Goal: Book appointment/travel/reservation: Book appointment/travel/reservation

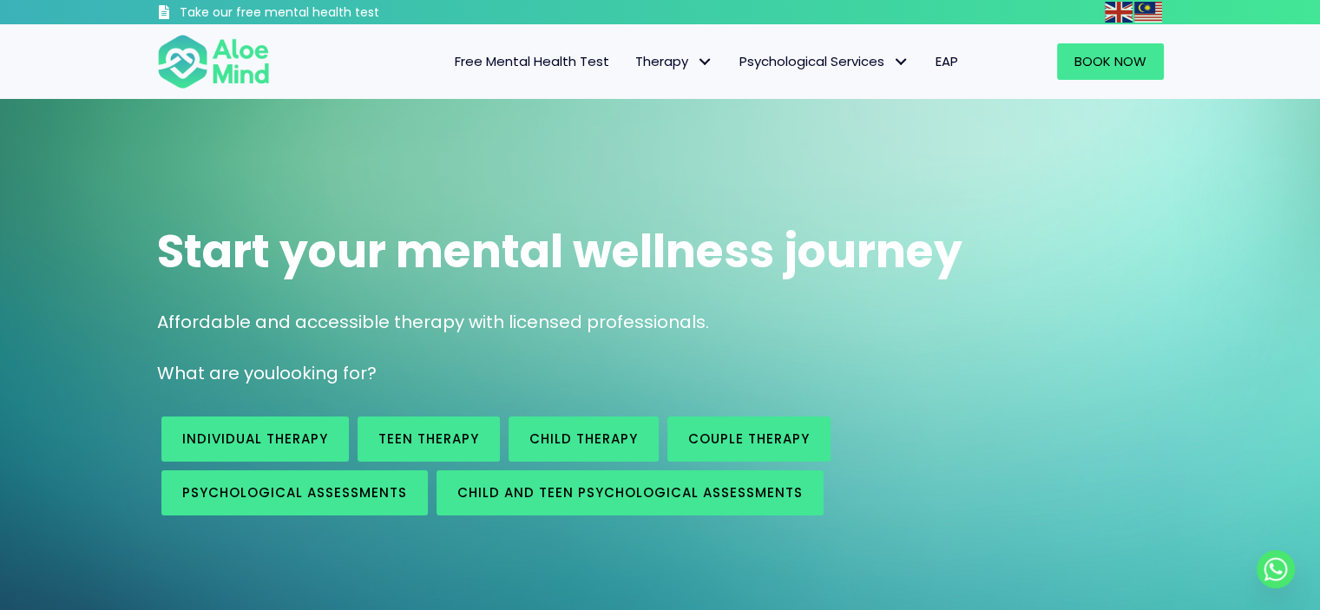
click at [595, 62] on span "Free Mental Health Test" at bounding box center [532, 61] width 155 height 18
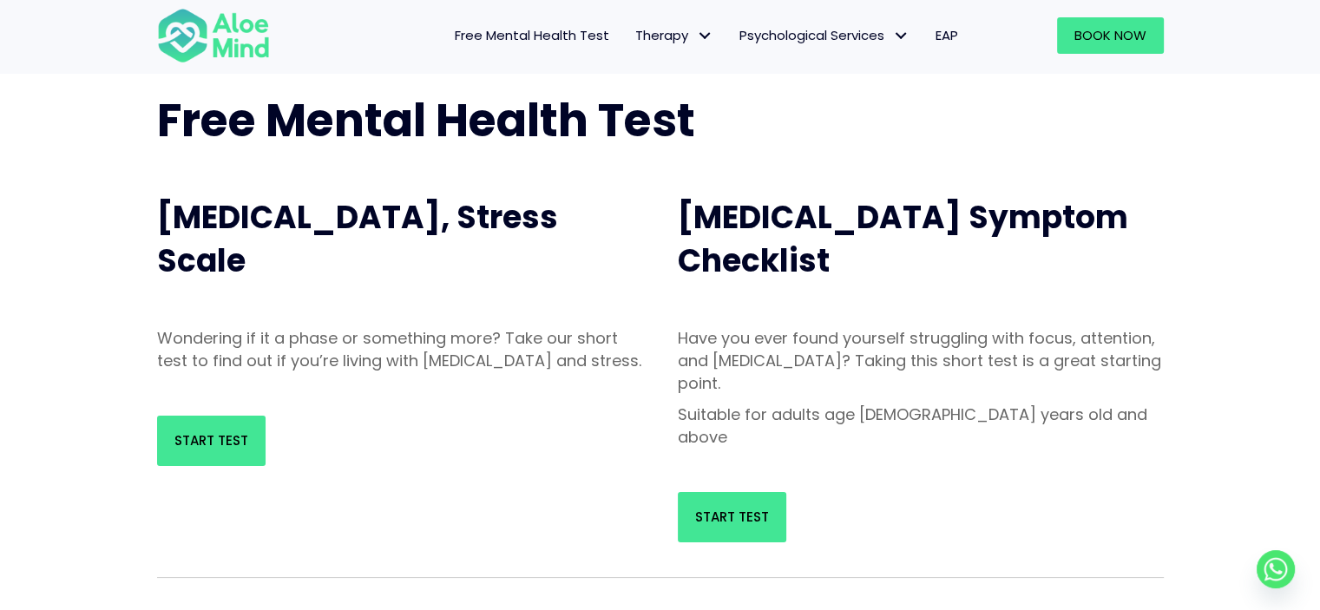
scroll to position [87, 0]
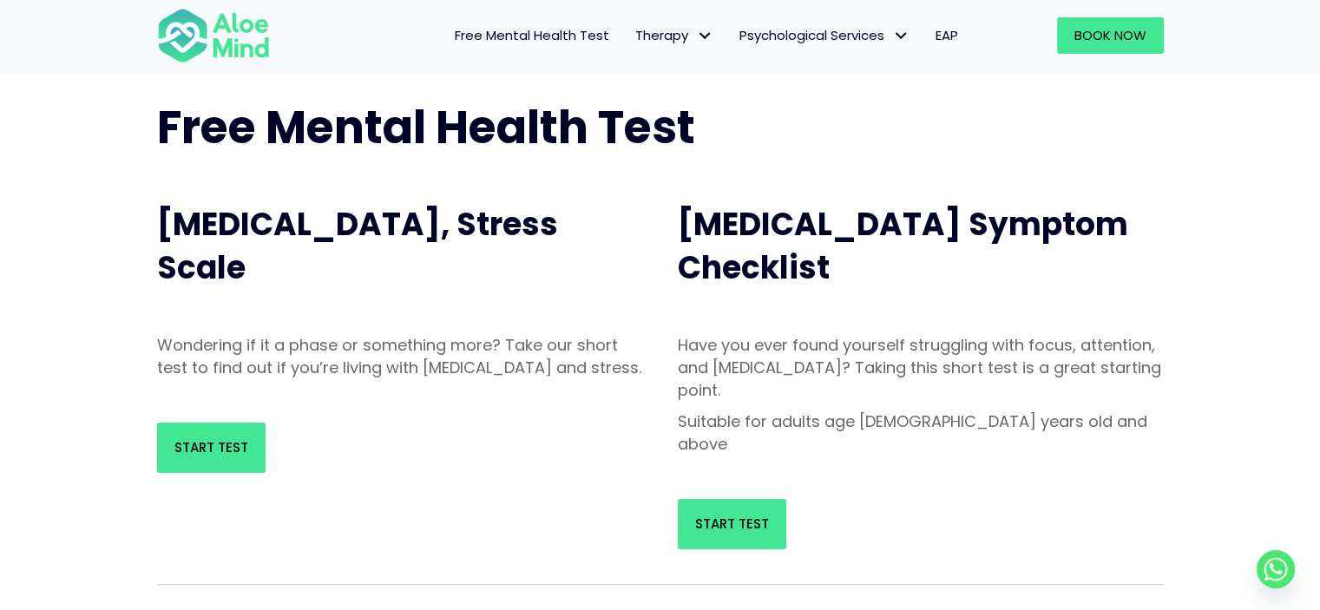
click at [159, 490] on div "Start Test" at bounding box center [400, 447] width 521 height 85
click at [177, 457] on span "Start Test" at bounding box center [211, 447] width 74 height 18
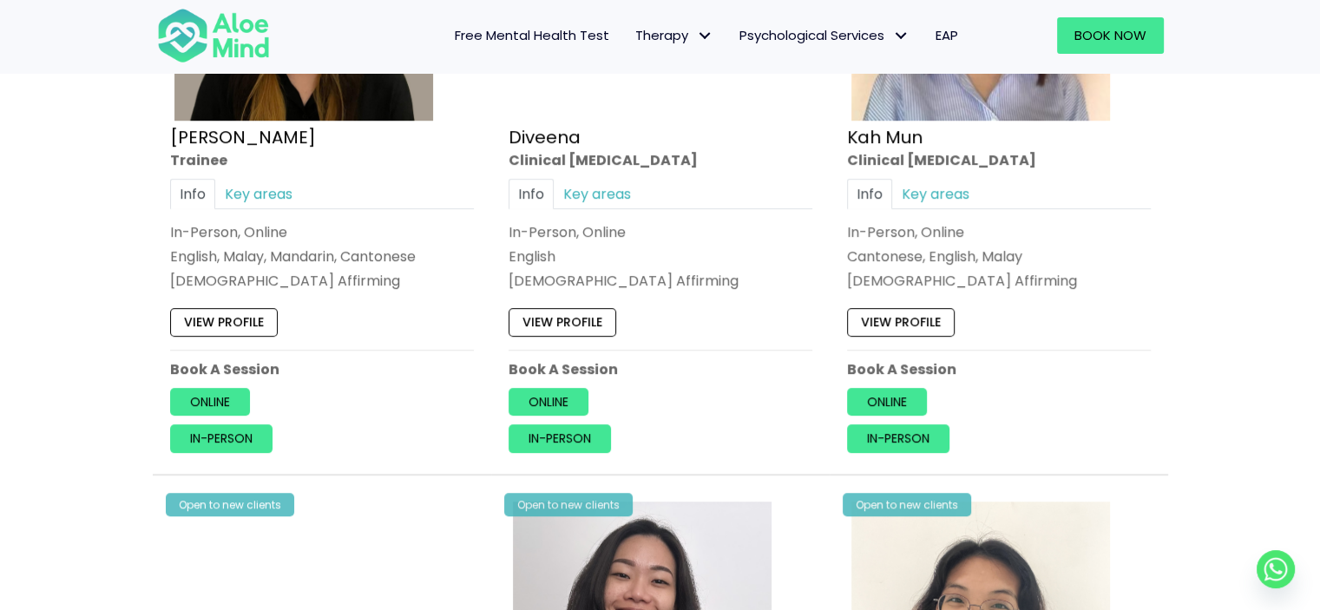
scroll to position [1128, 0]
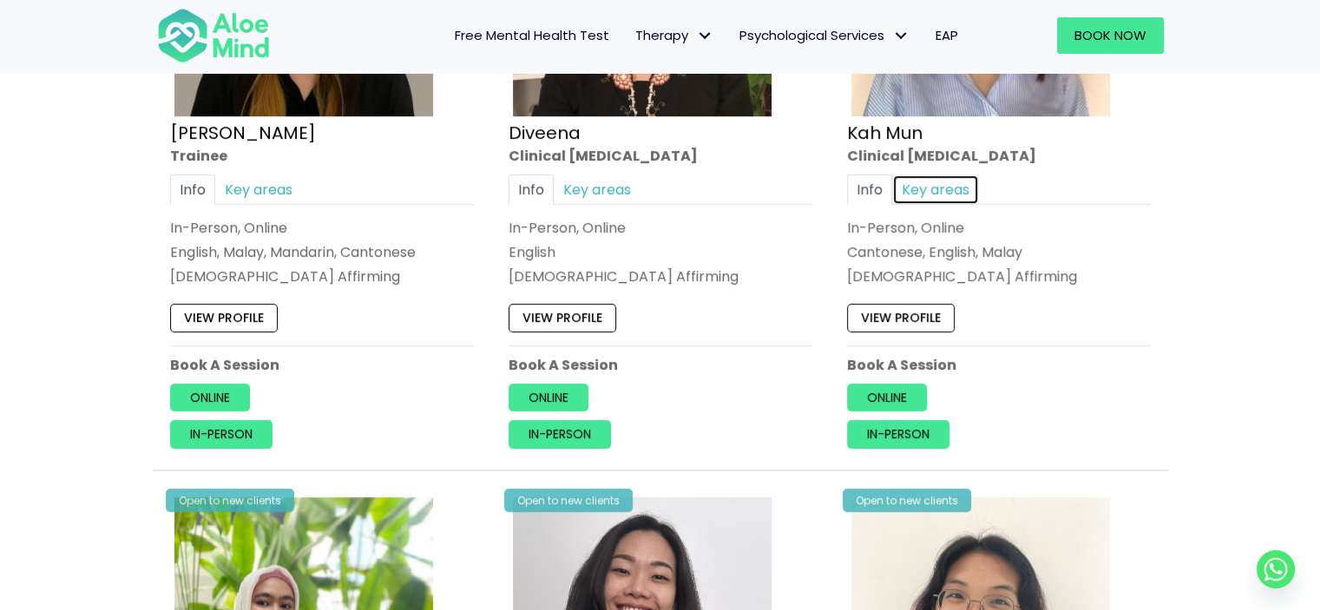
click at [943, 182] on link "Key areas" at bounding box center [935, 189] width 87 height 30
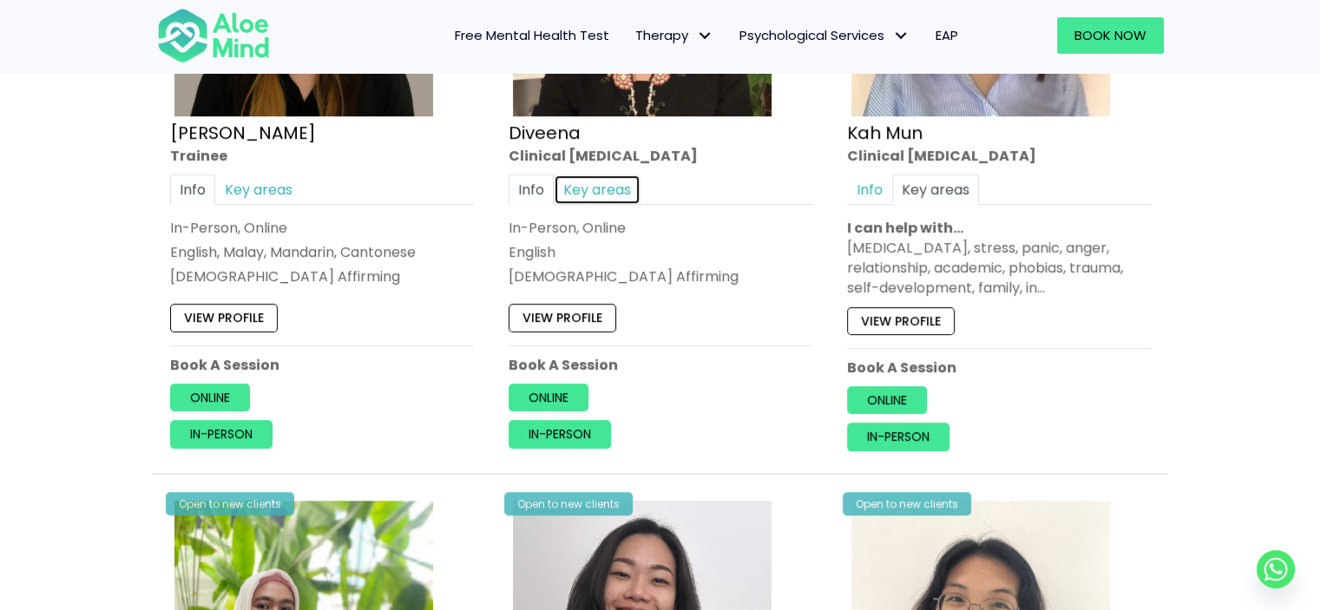
click at [586, 185] on link "Key areas" at bounding box center [597, 189] width 87 height 30
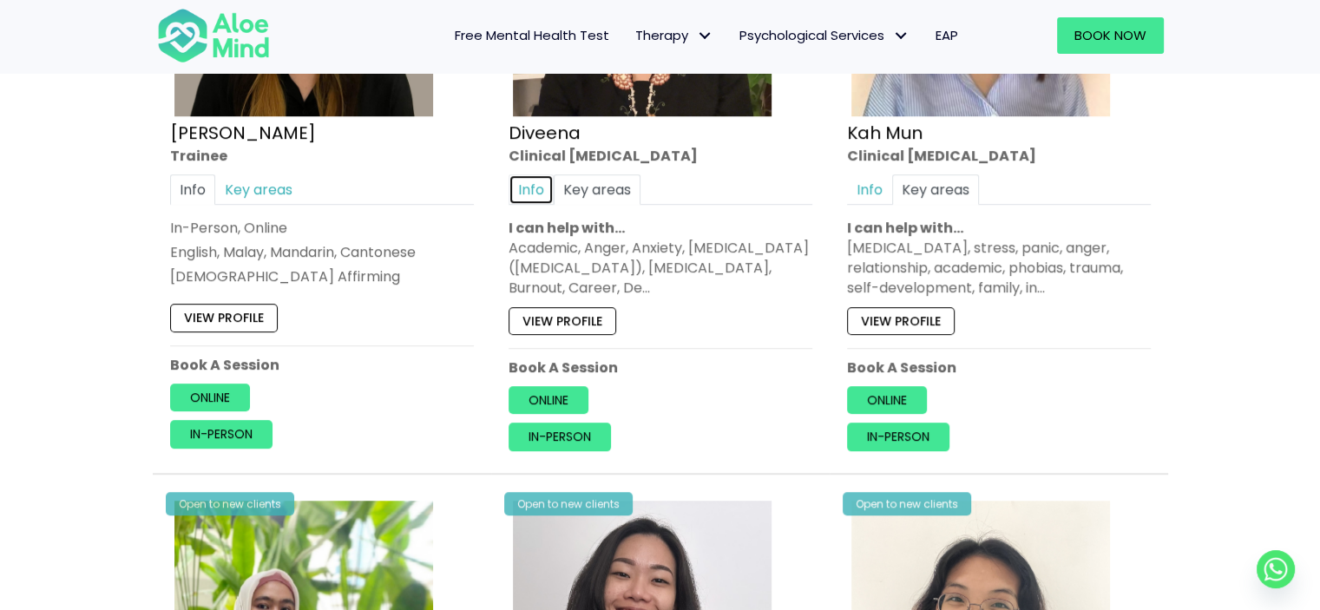
click at [543, 180] on link "Info" at bounding box center [531, 189] width 45 height 30
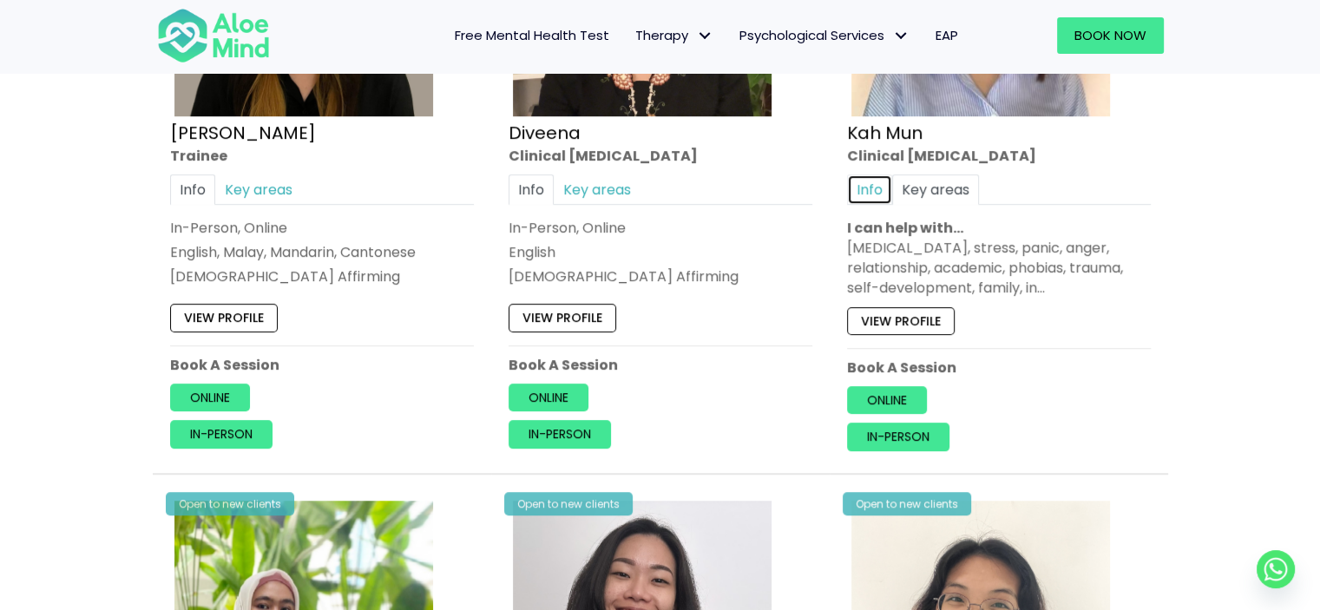
click at [884, 190] on link "Info" at bounding box center [869, 189] width 45 height 30
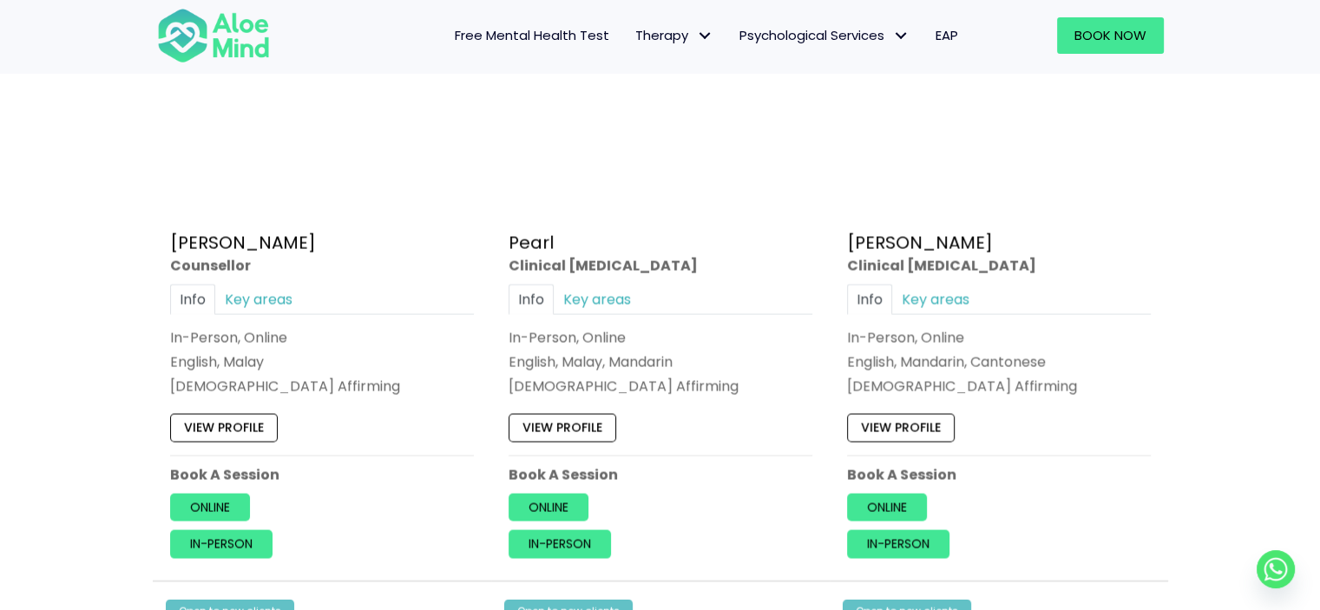
scroll to position [3646, 0]
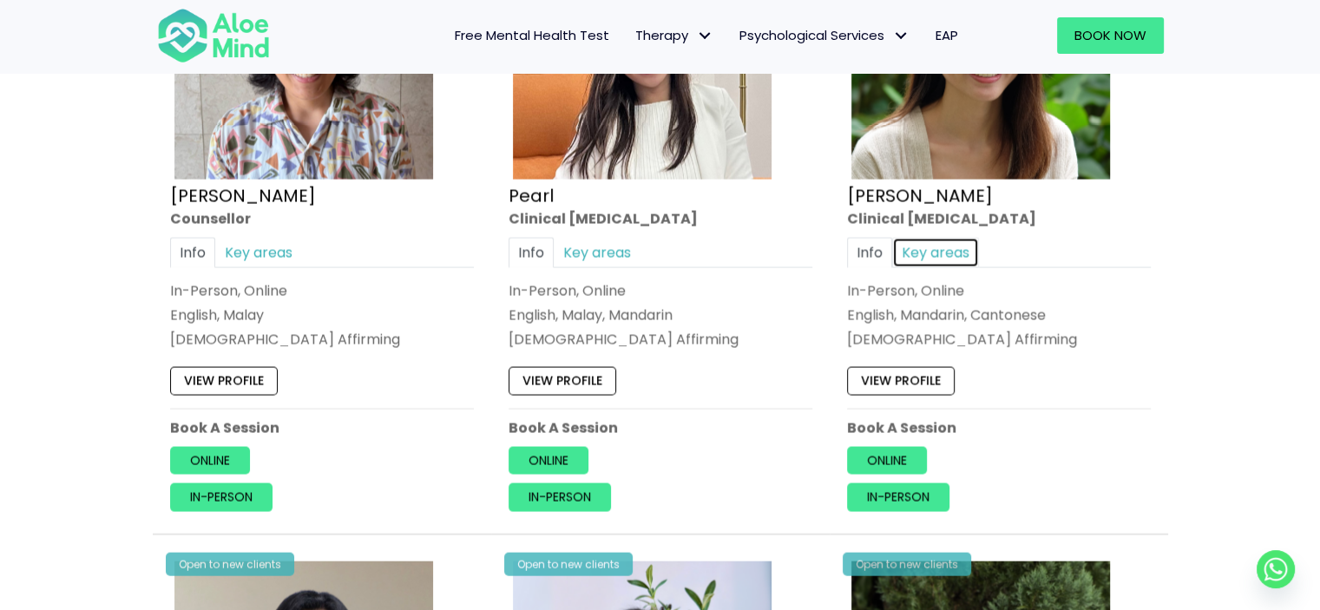
click at [958, 242] on link "Key areas" at bounding box center [935, 253] width 87 height 30
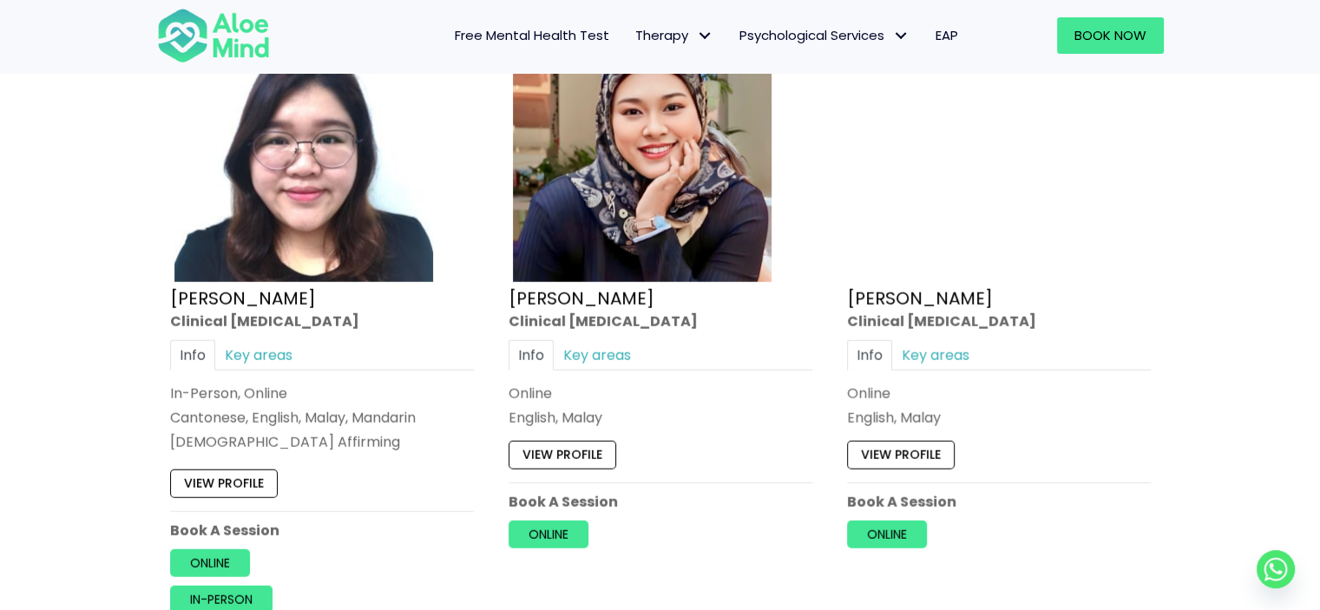
scroll to position [4861, 0]
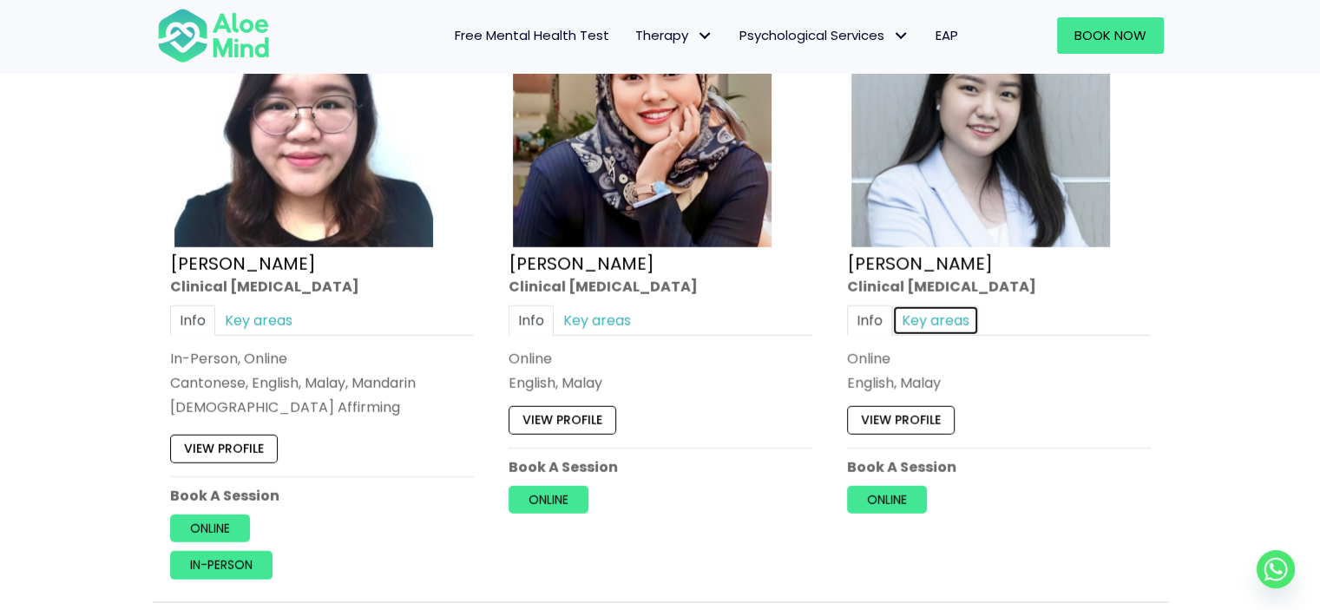
click at [943, 315] on link "Key areas" at bounding box center [935, 321] width 87 height 30
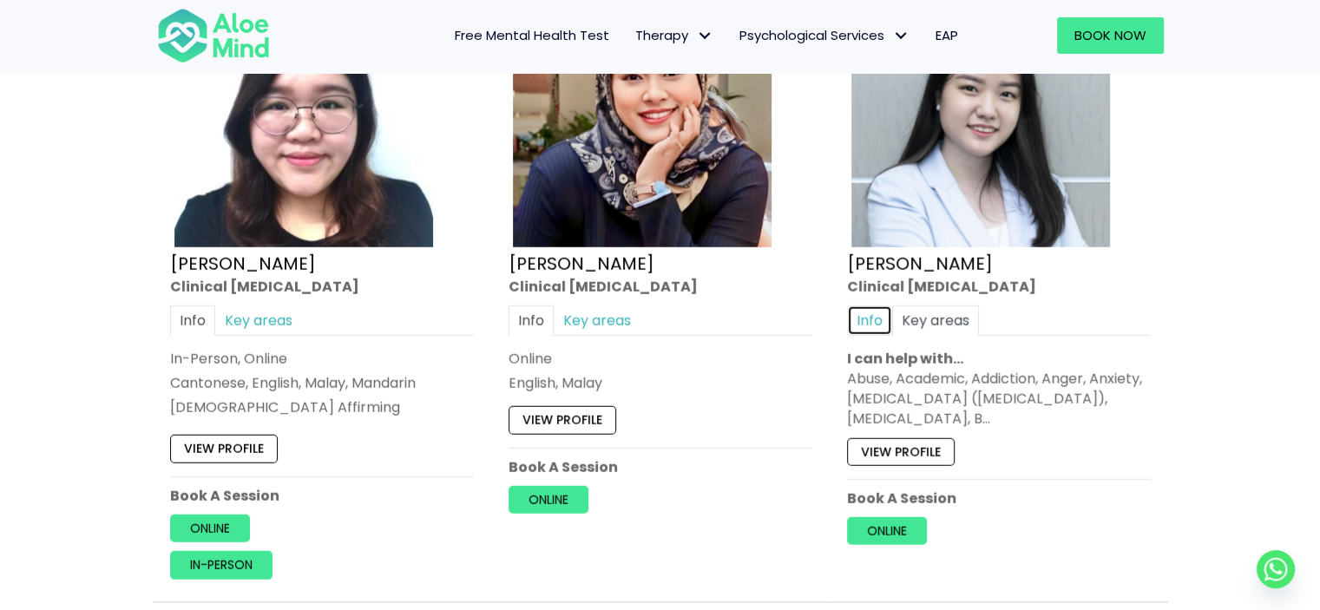
click at [862, 309] on link "Info" at bounding box center [869, 321] width 45 height 30
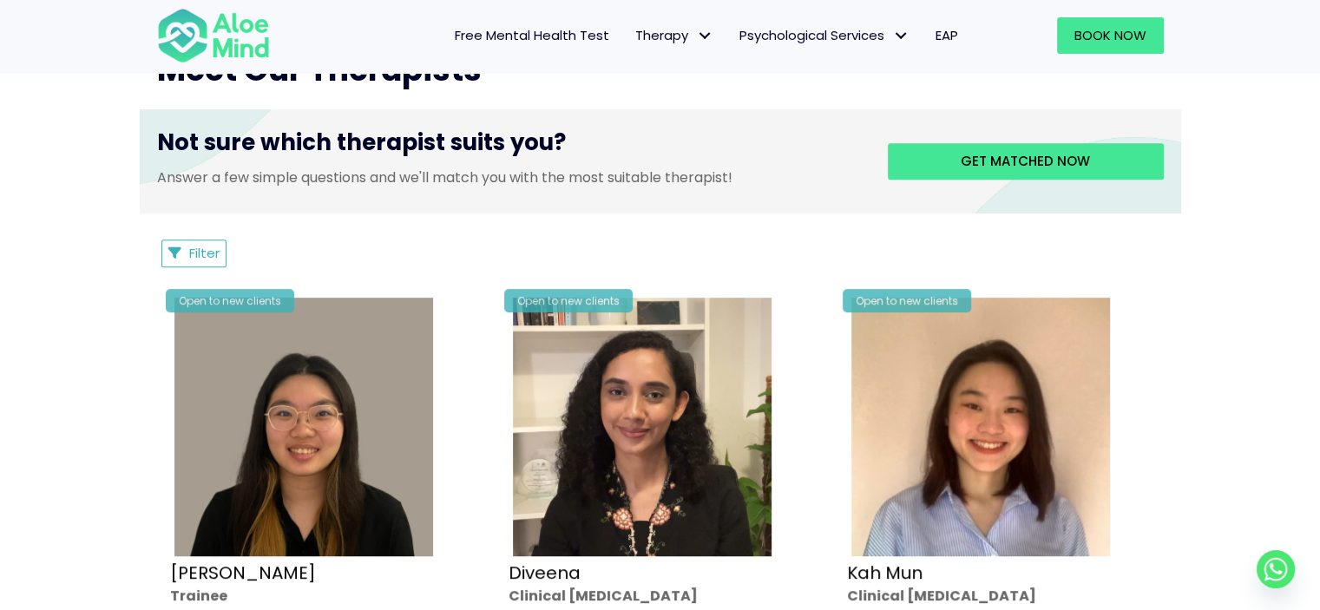
scroll to position [694, 0]
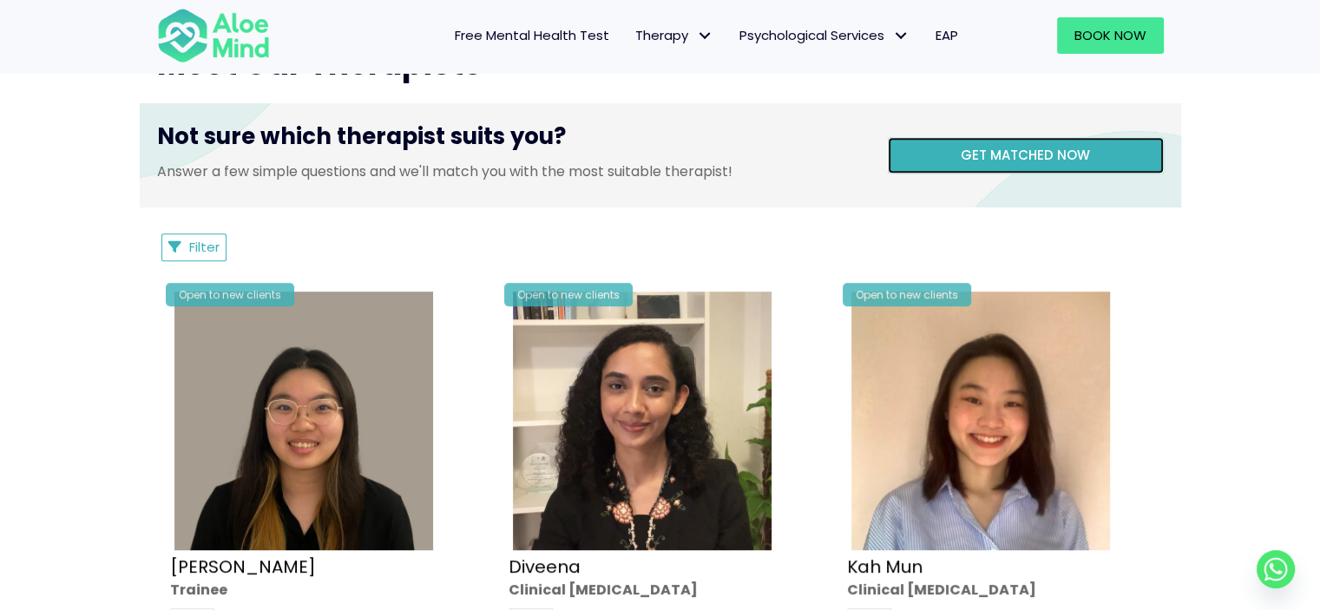
click at [944, 155] on link "Get matched now" at bounding box center [1026, 155] width 276 height 36
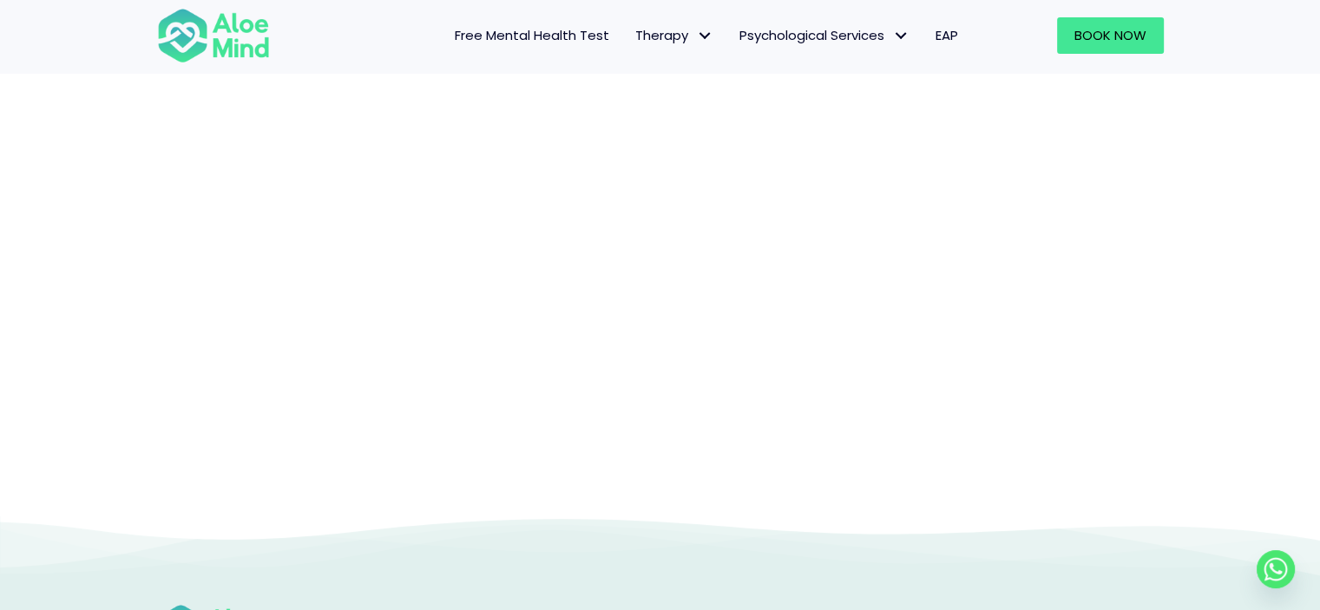
scroll to position [179, 0]
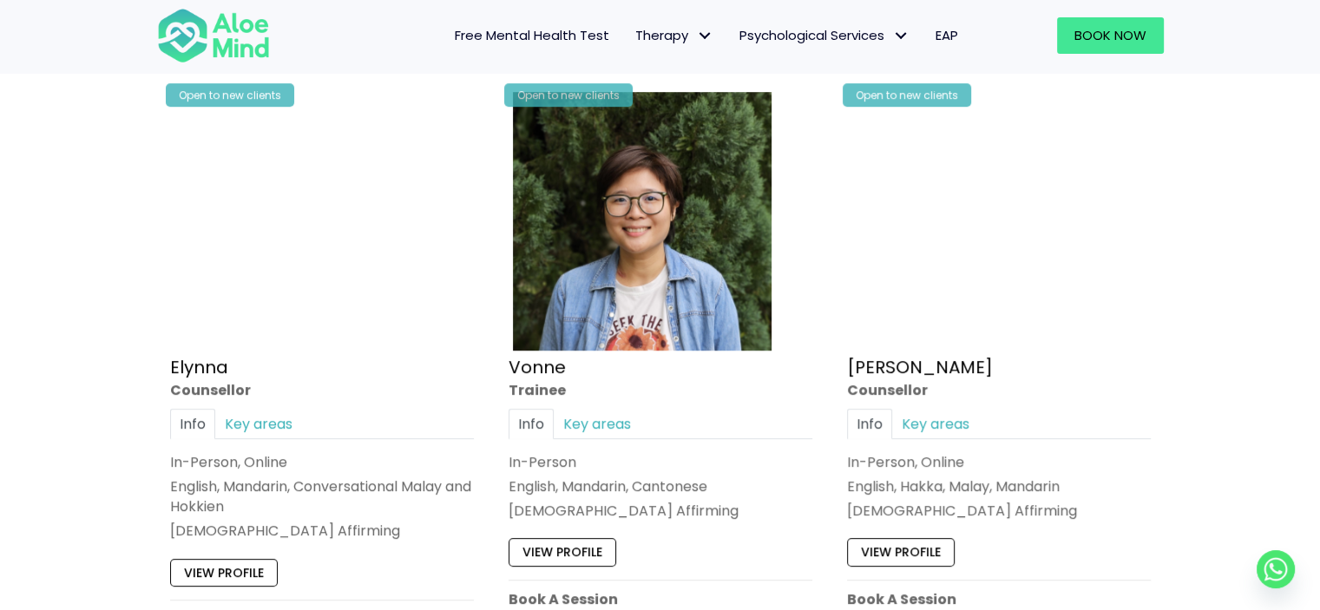
scroll to position [955, 0]
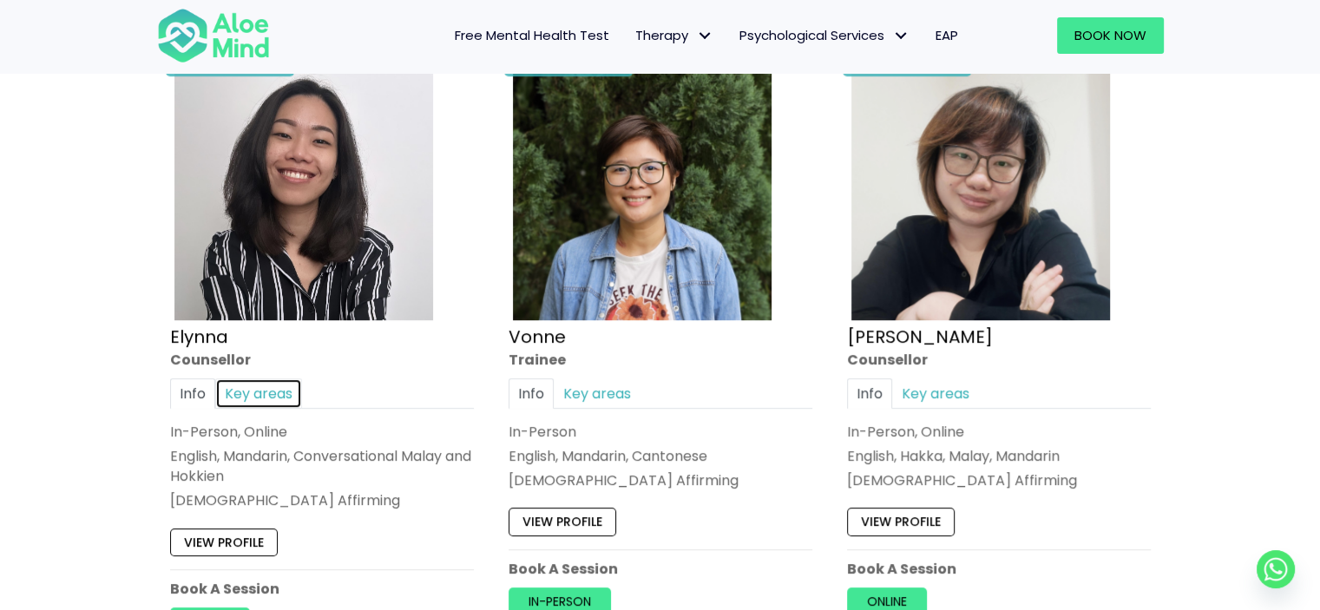
click at [247, 382] on link "Key areas" at bounding box center [258, 393] width 87 height 30
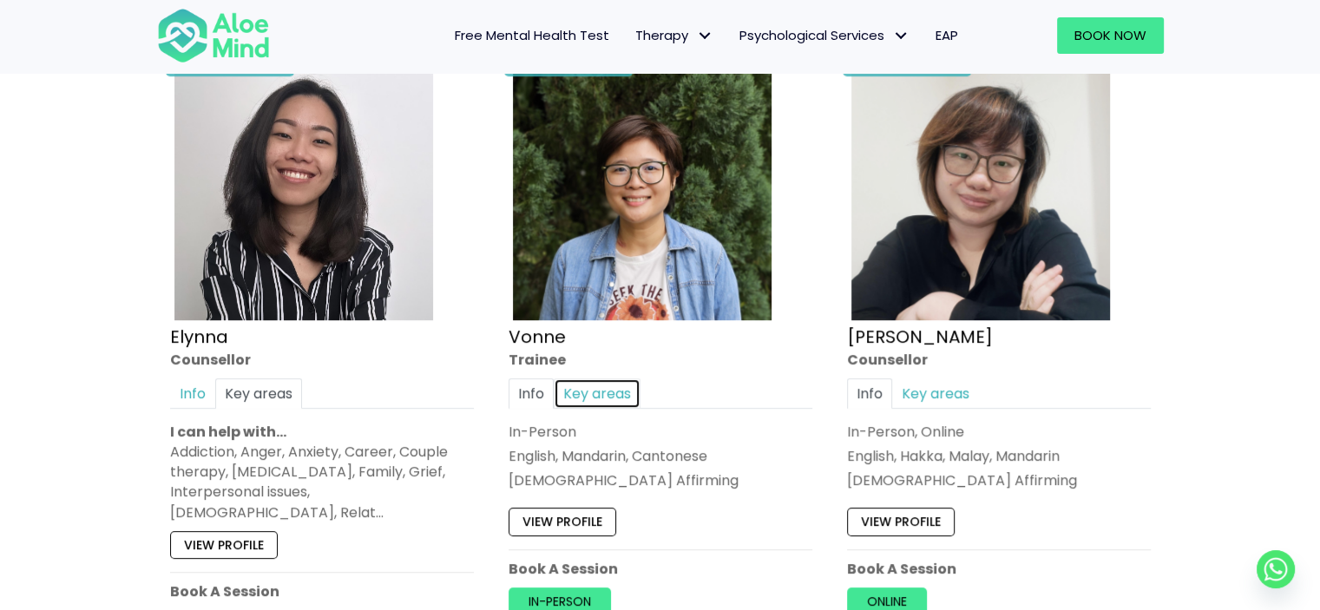
click at [626, 398] on link "Key areas" at bounding box center [597, 393] width 87 height 30
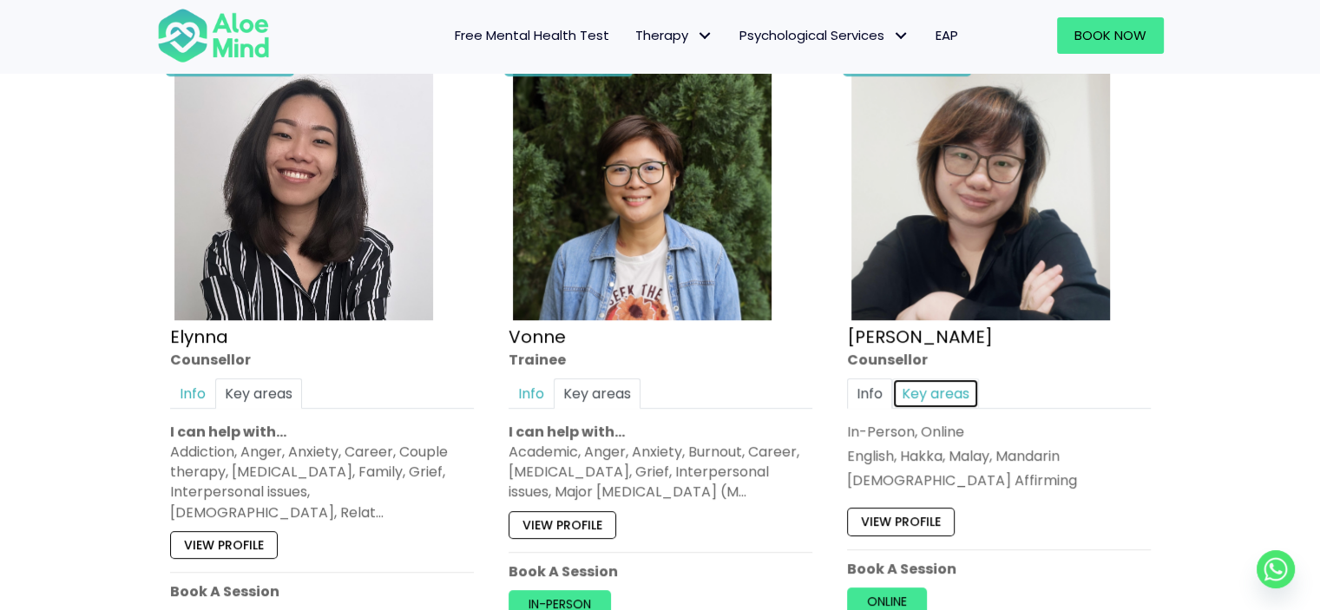
click at [940, 395] on link "Key areas" at bounding box center [935, 393] width 87 height 30
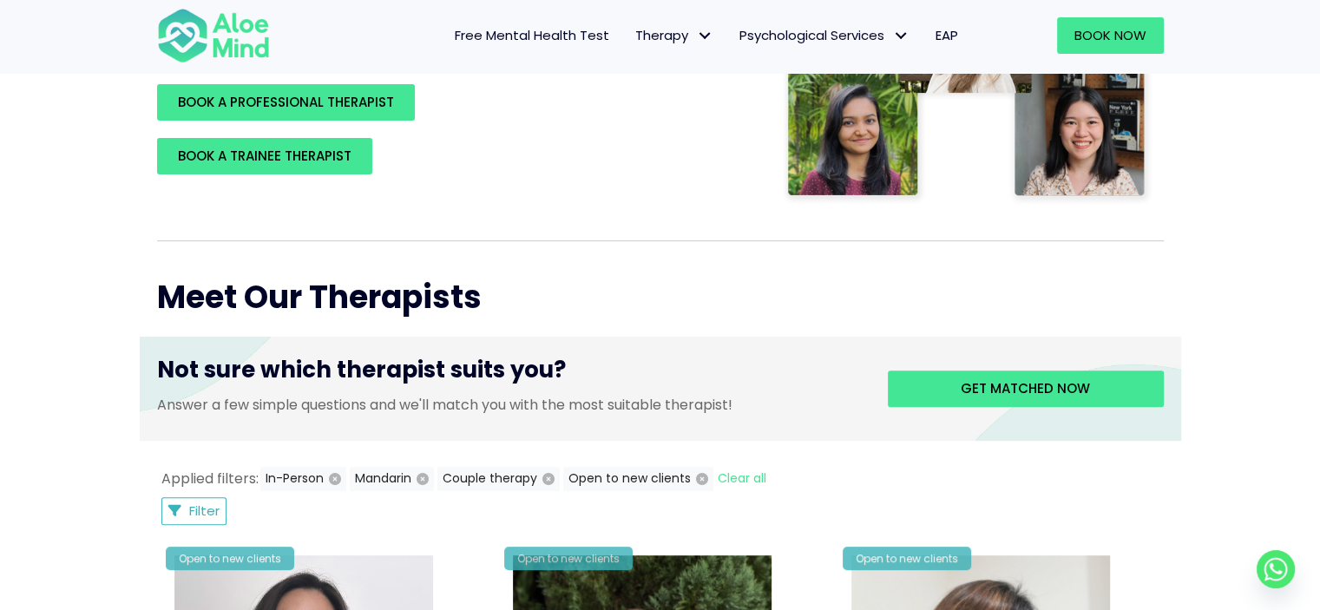
scroll to position [694, 0]
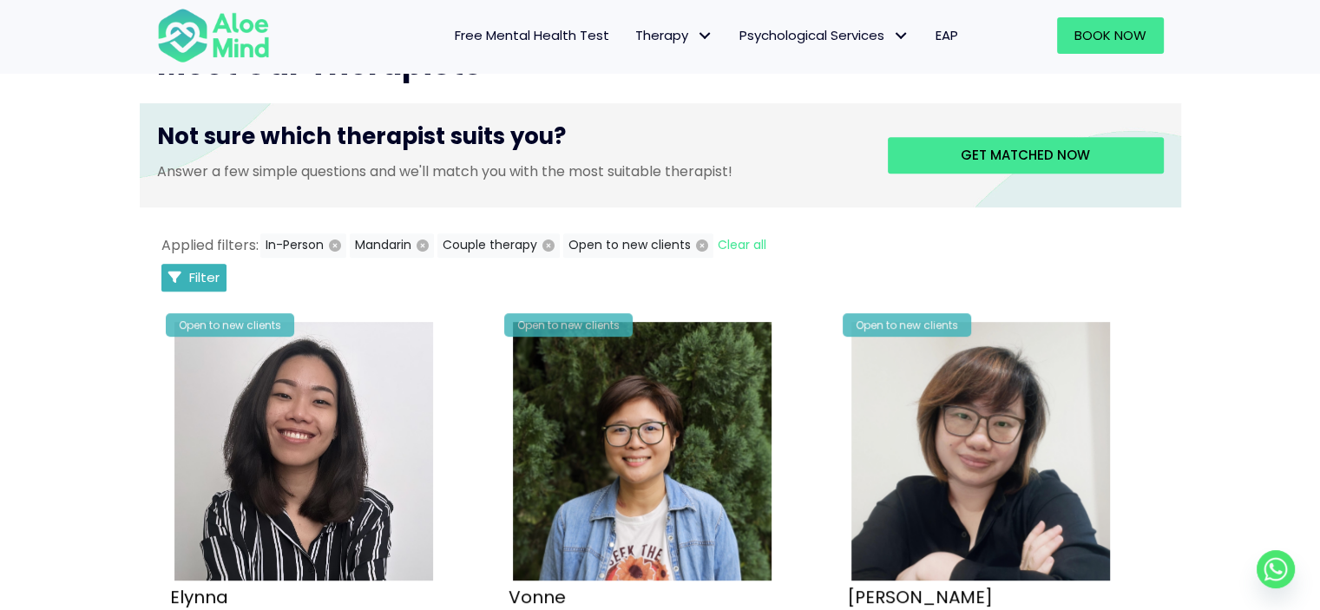
click at [182, 266] on button "Filter" at bounding box center [194, 278] width 66 height 28
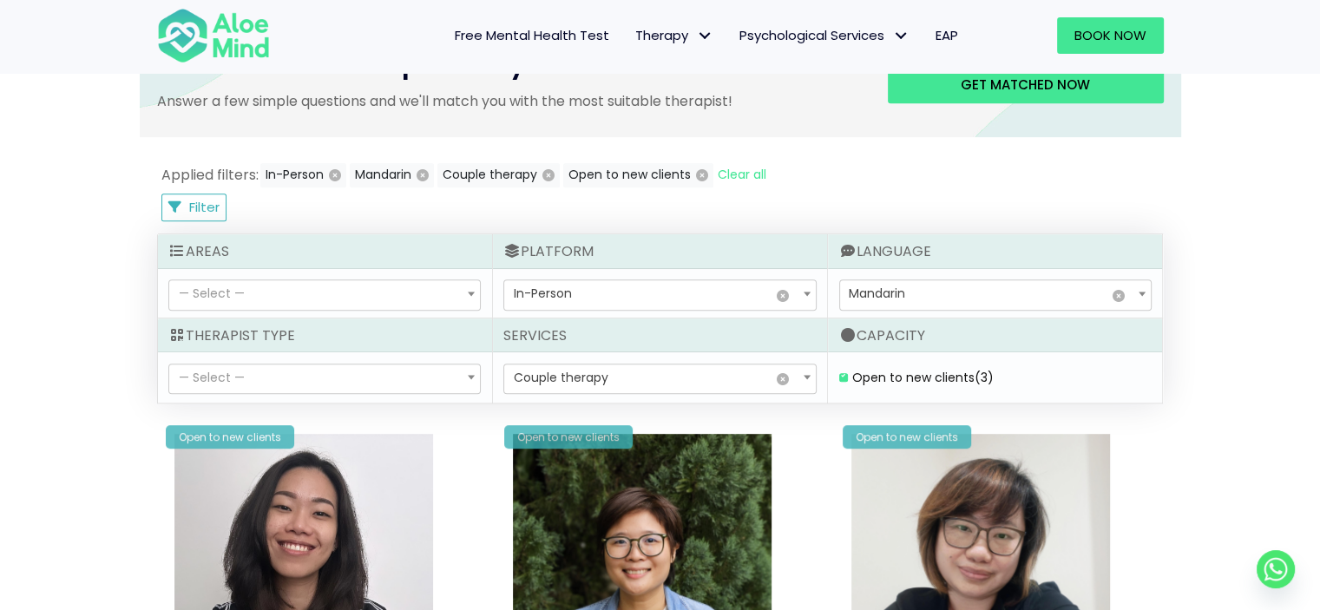
scroll to position [868, 0]
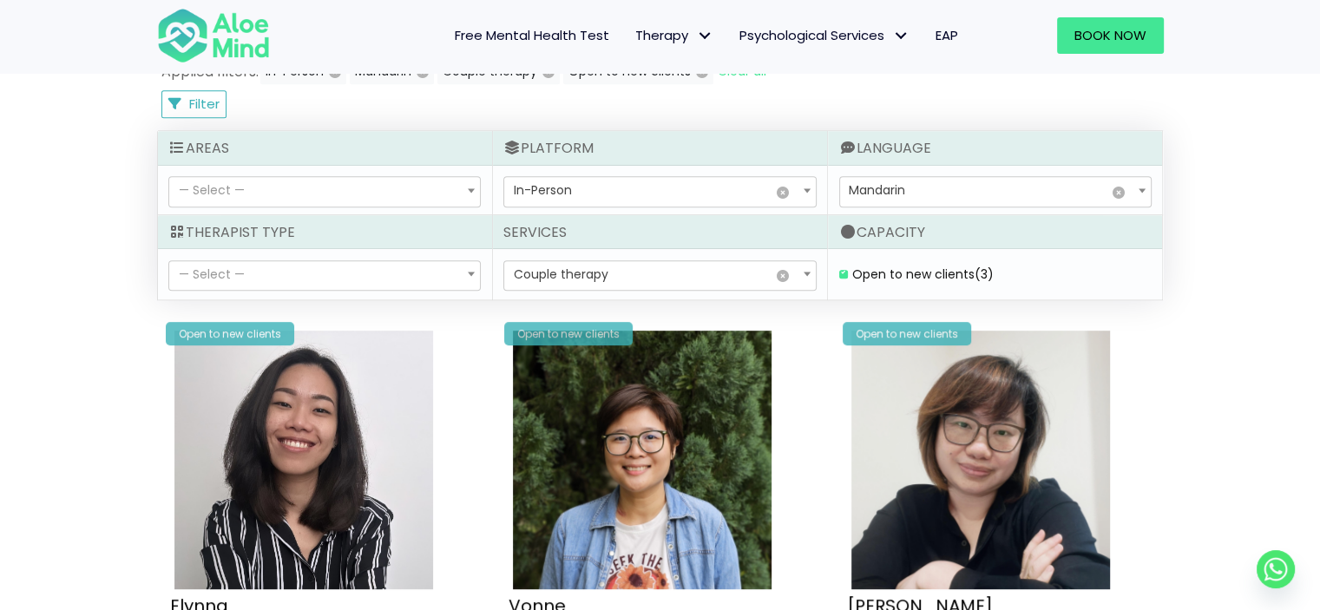
click at [1050, 189] on span "× Mandarin" at bounding box center [995, 192] width 311 height 30
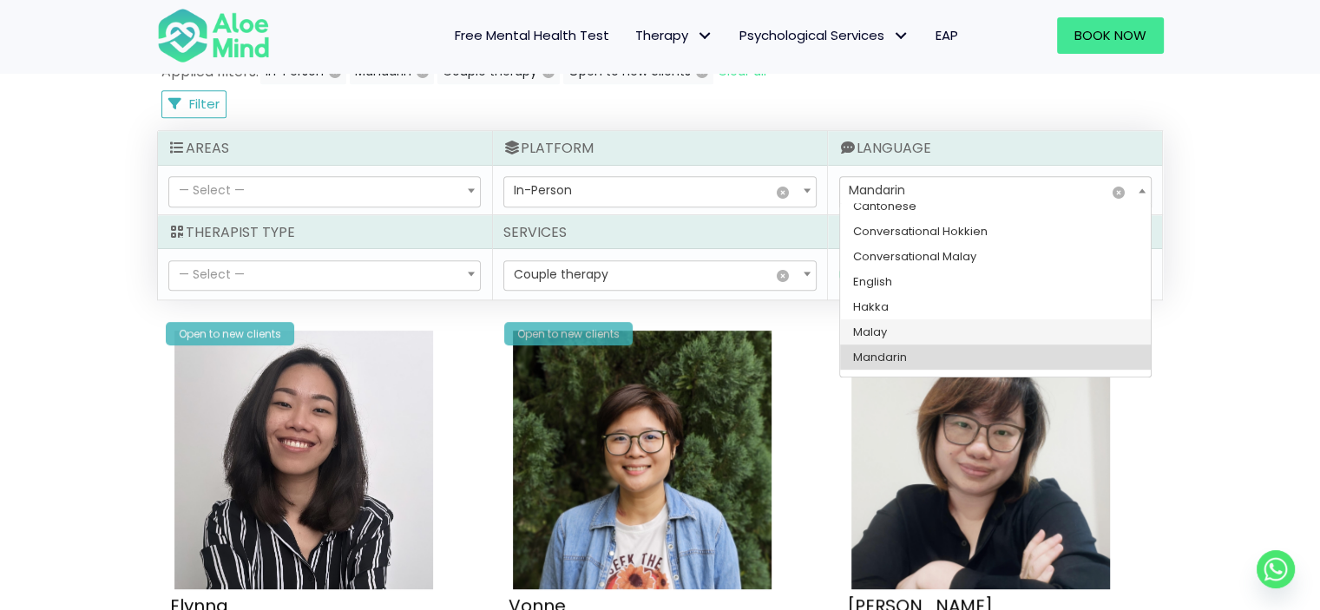
scroll to position [0, 0]
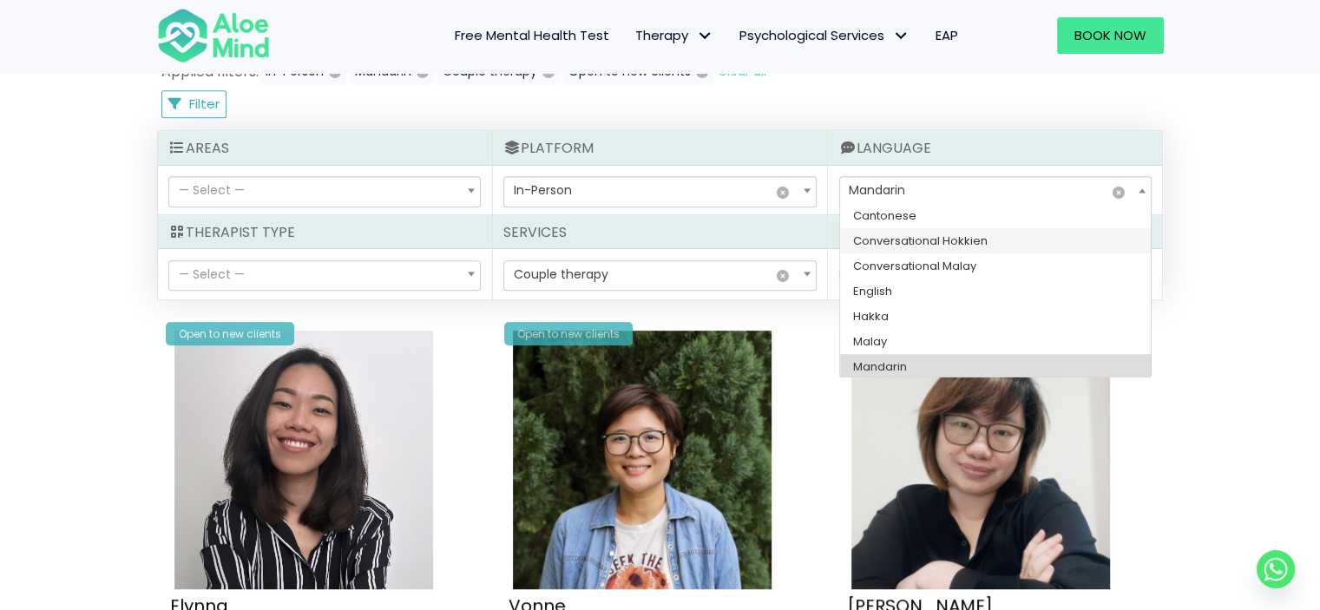
click at [1221, 287] on div "Book a session Search Therapy with Licensed Professionals Discover professional…" at bounding box center [660, 141] width 1320 height 1826
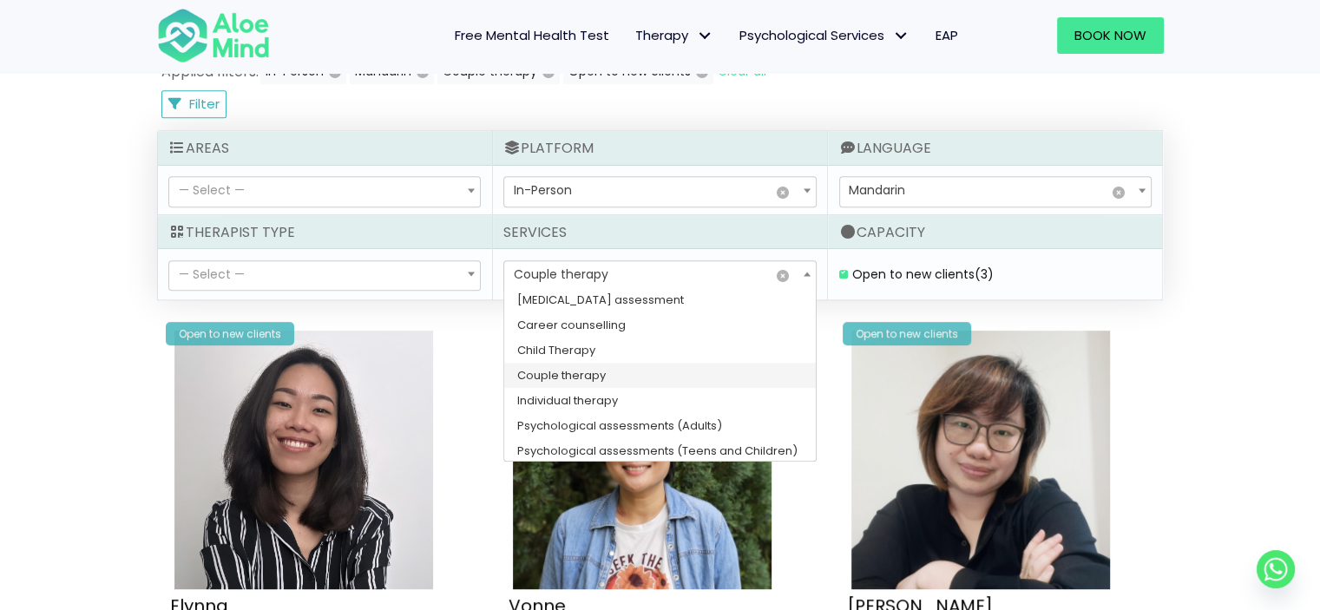
click at [545, 271] on span "Couple therapy" at bounding box center [561, 274] width 95 height 17
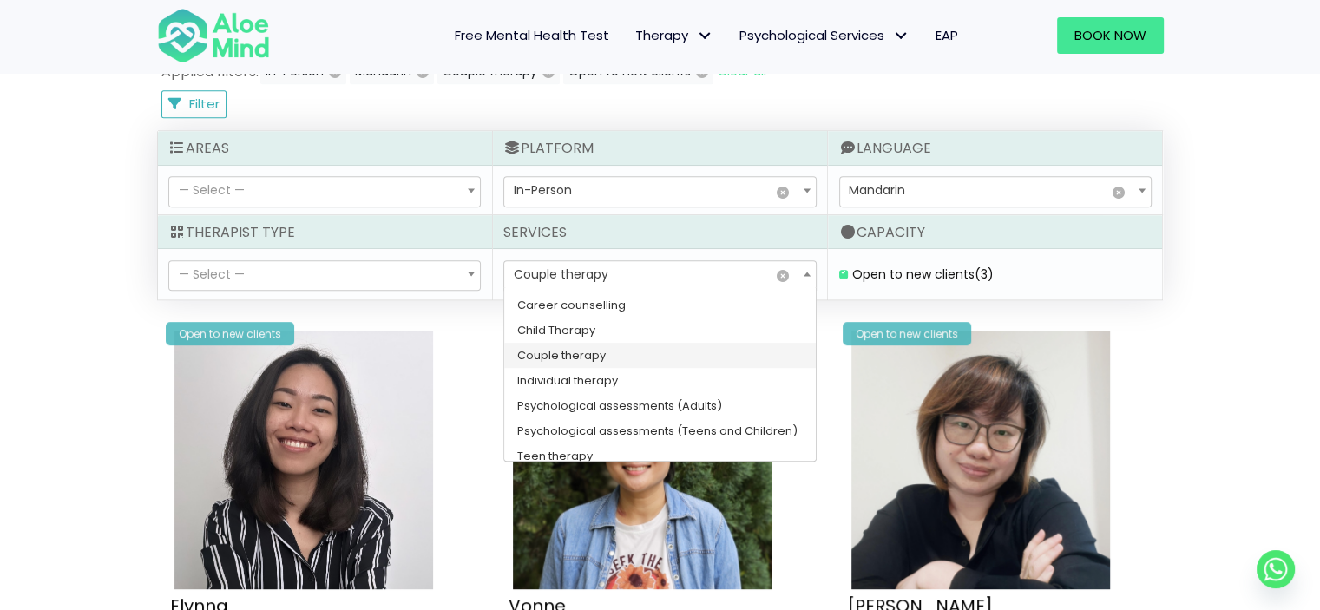
scroll to position [28, 0]
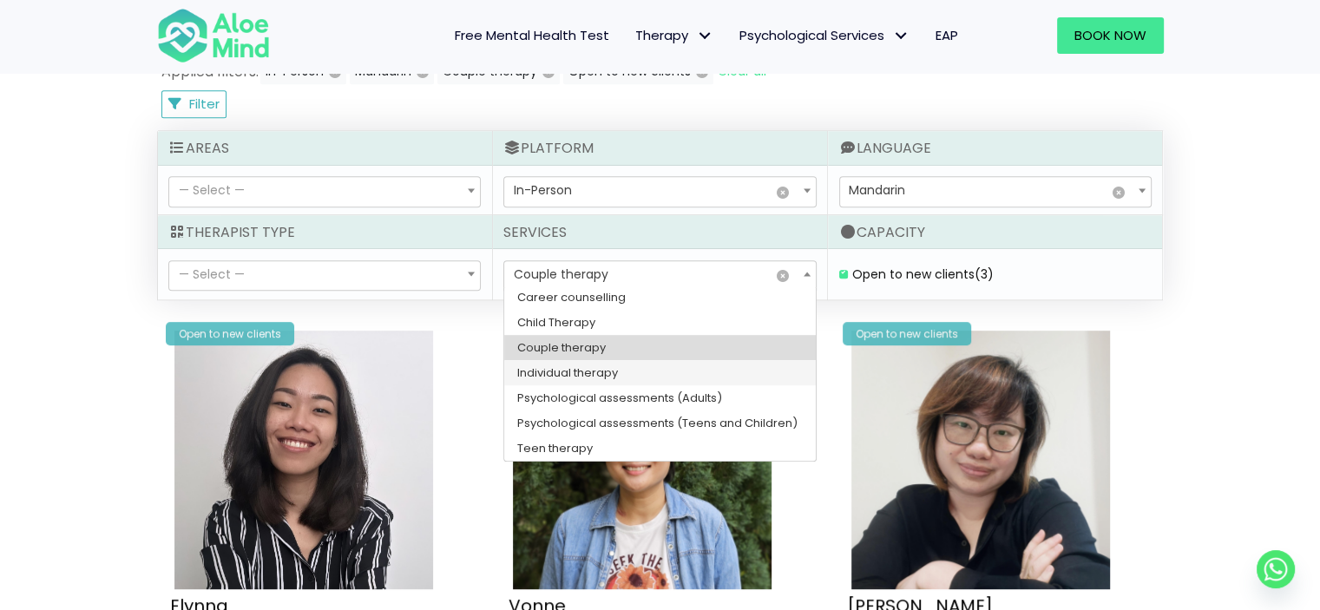
select select "148"
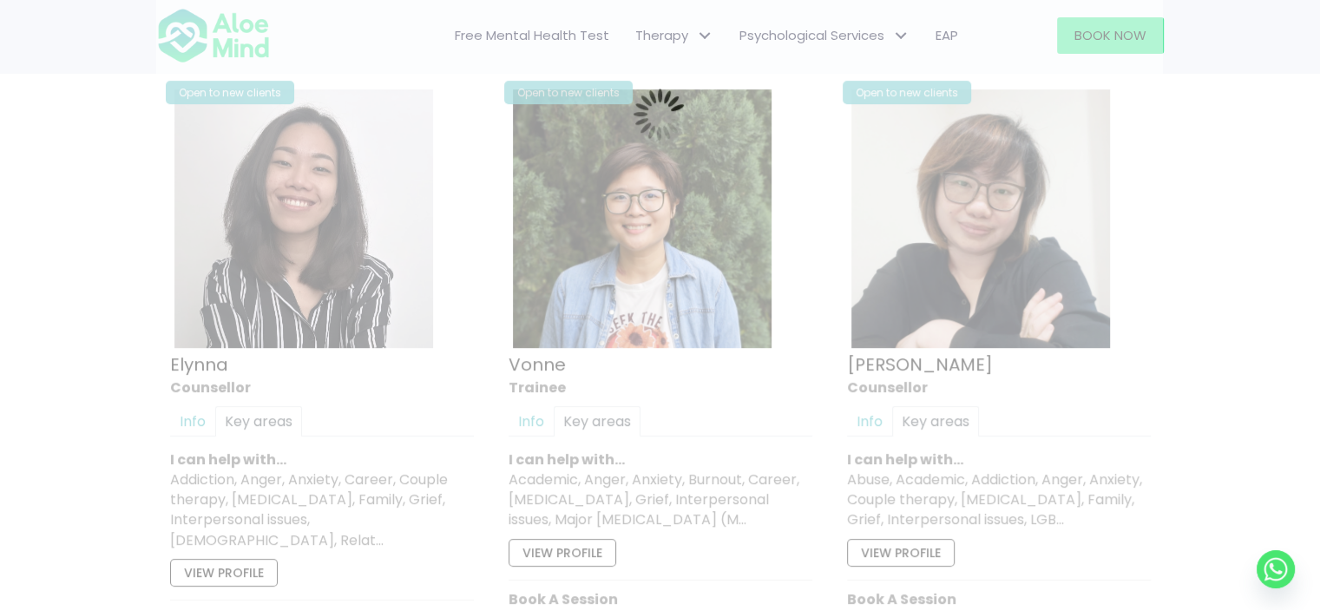
scroll to position [927, 0]
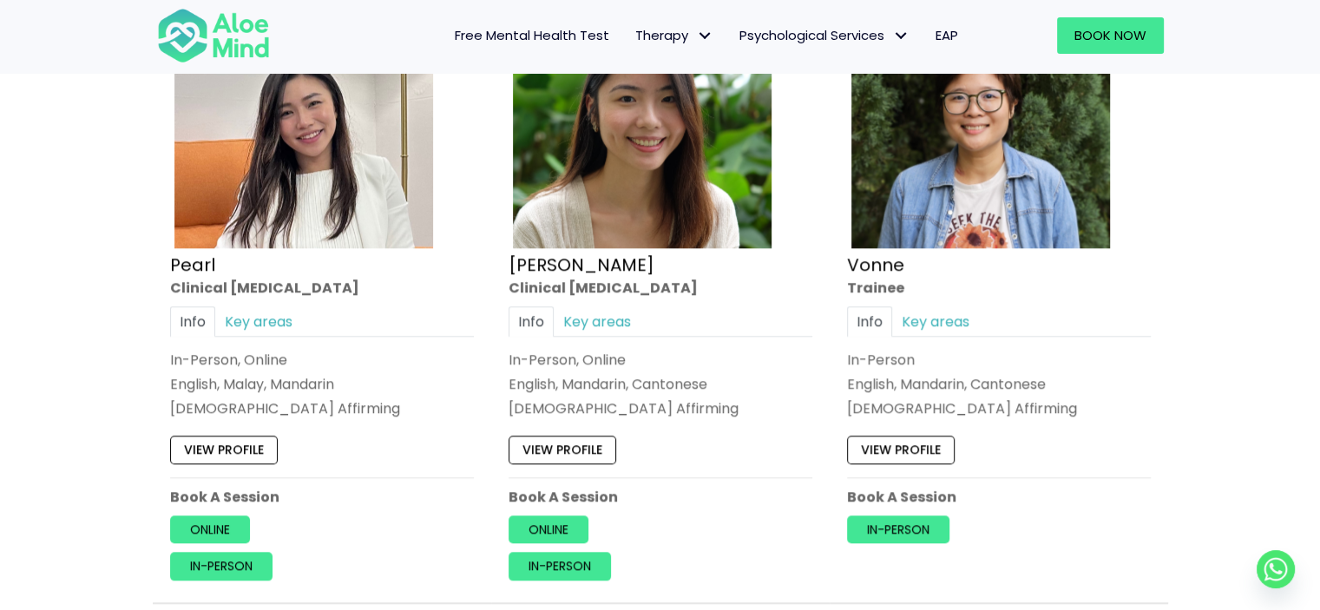
scroll to position [1795, 0]
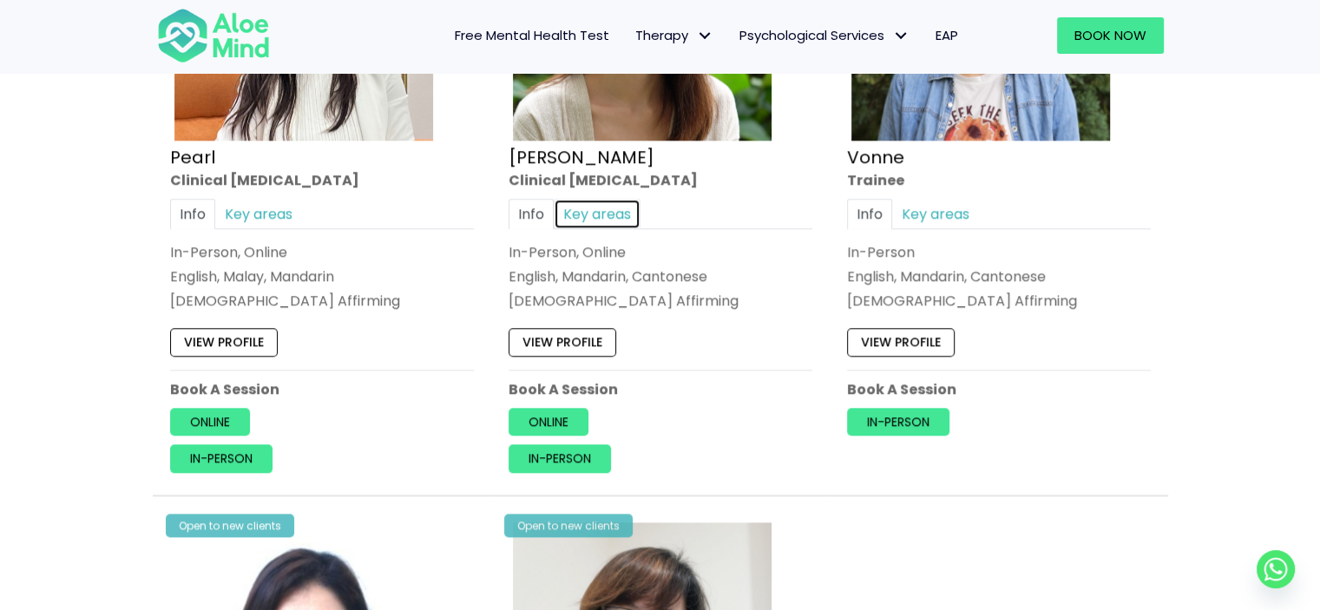
click at [604, 218] on link "Key areas" at bounding box center [597, 214] width 87 height 30
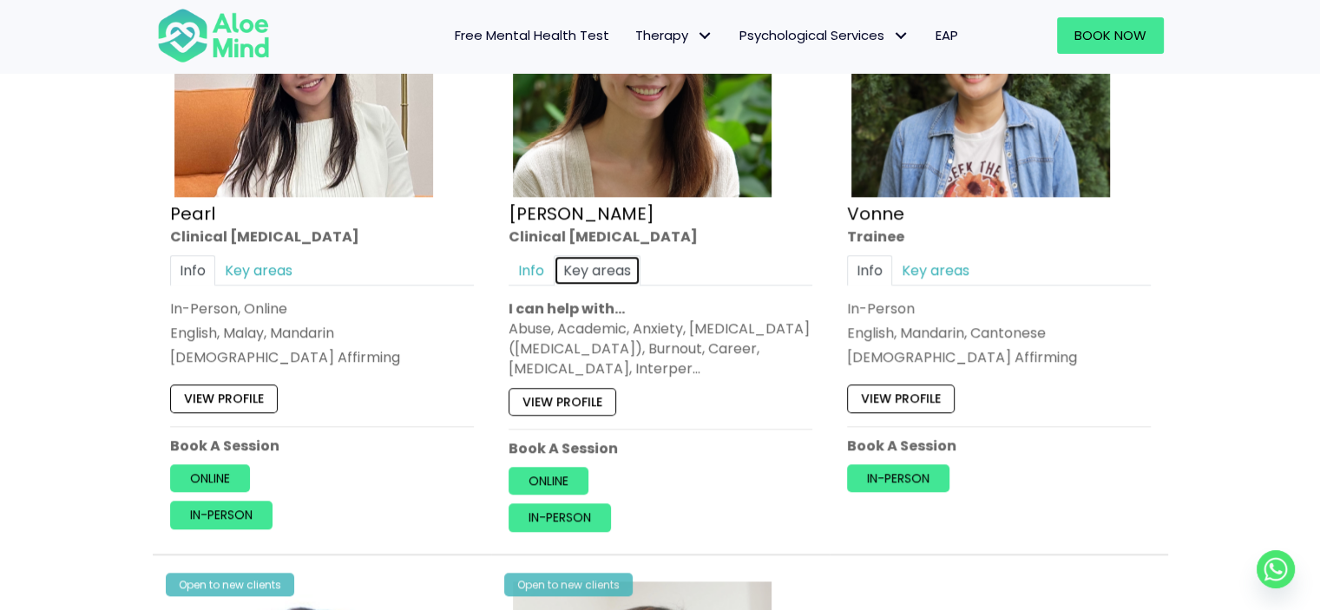
scroll to position [1535, 0]
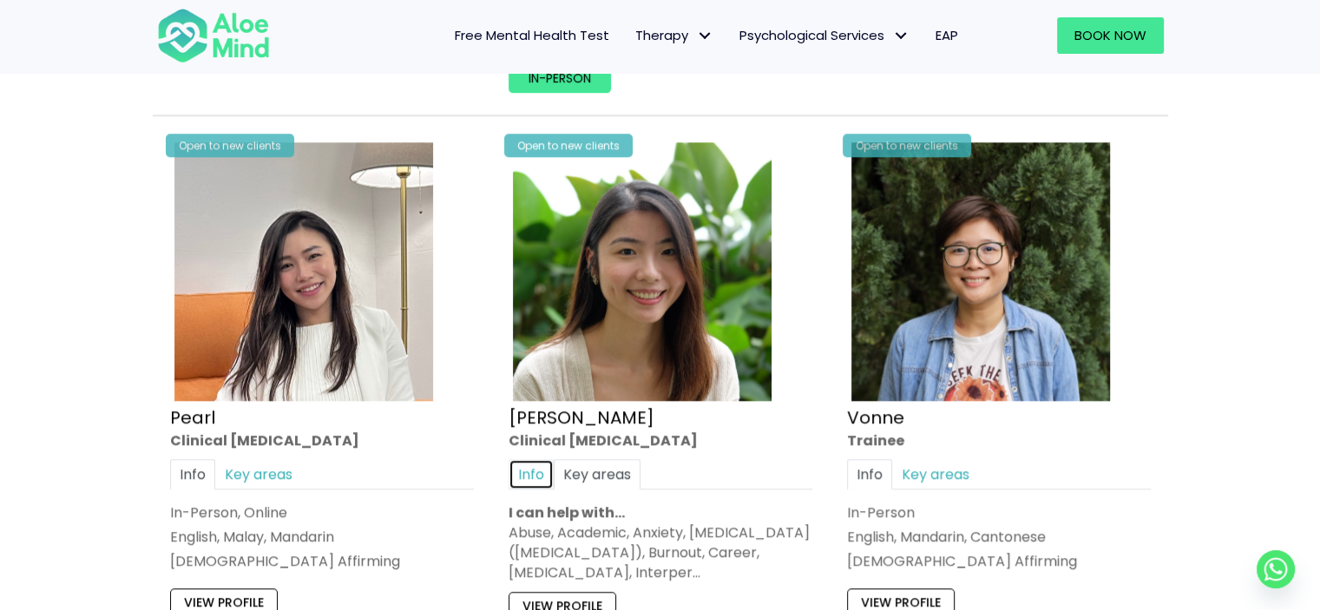
click at [533, 481] on link "Info" at bounding box center [531, 474] width 45 height 30
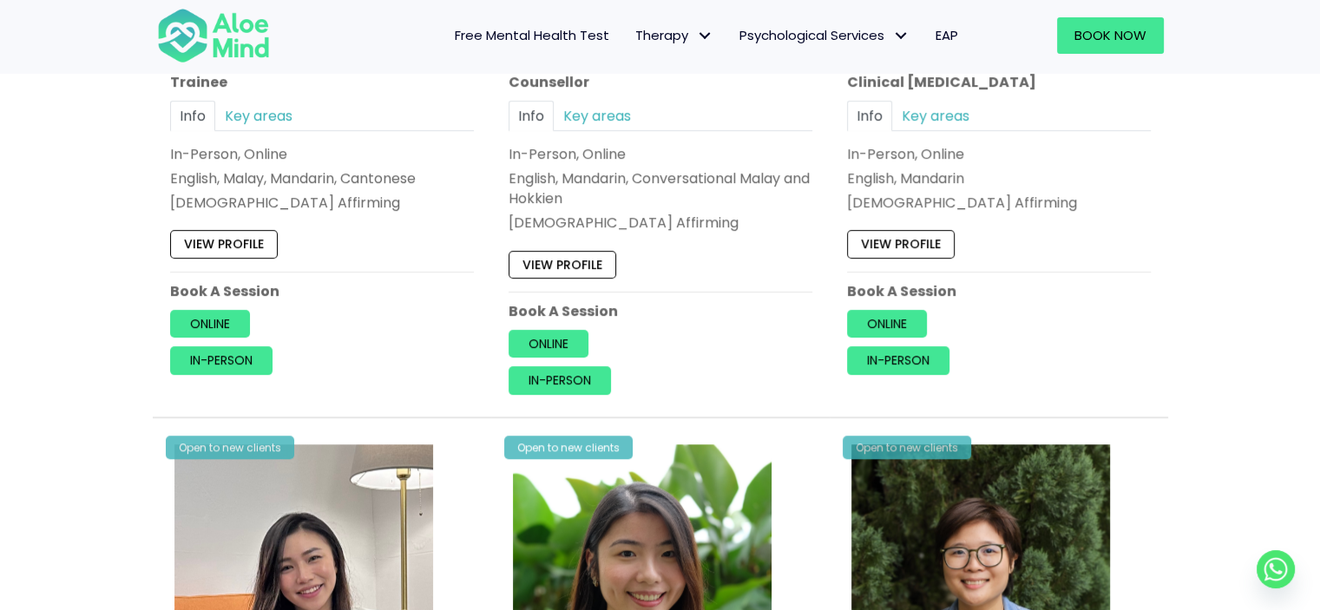
scroll to position [1448, 0]
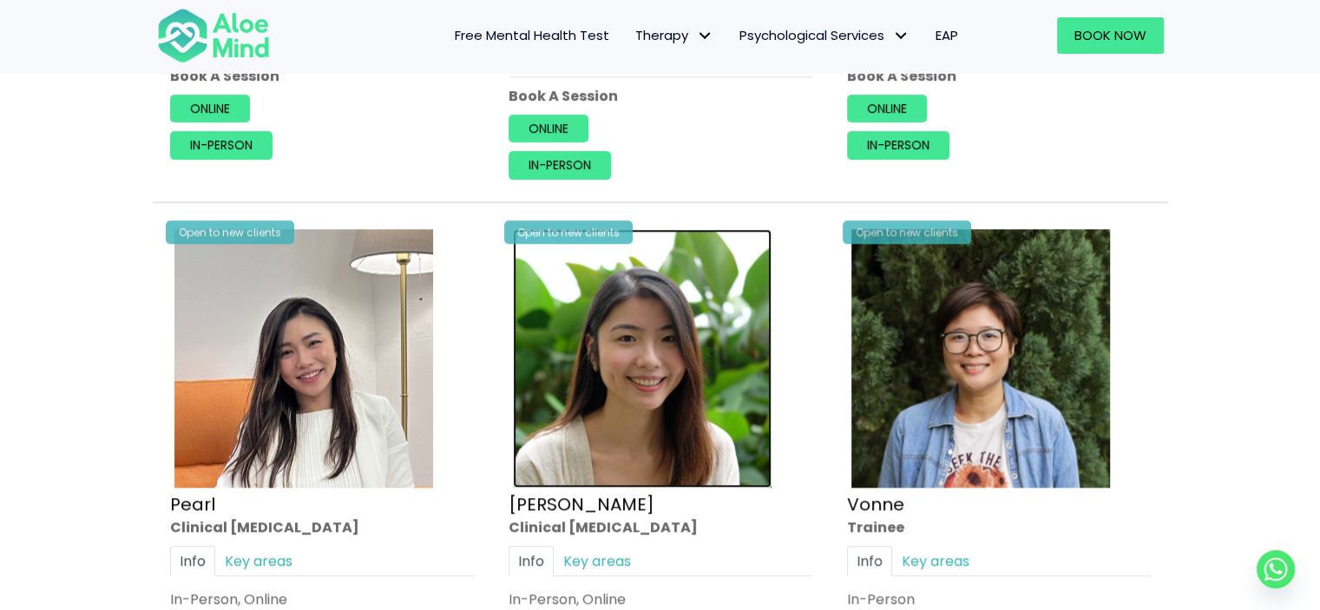
click at [579, 384] on img at bounding box center [642, 358] width 259 height 259
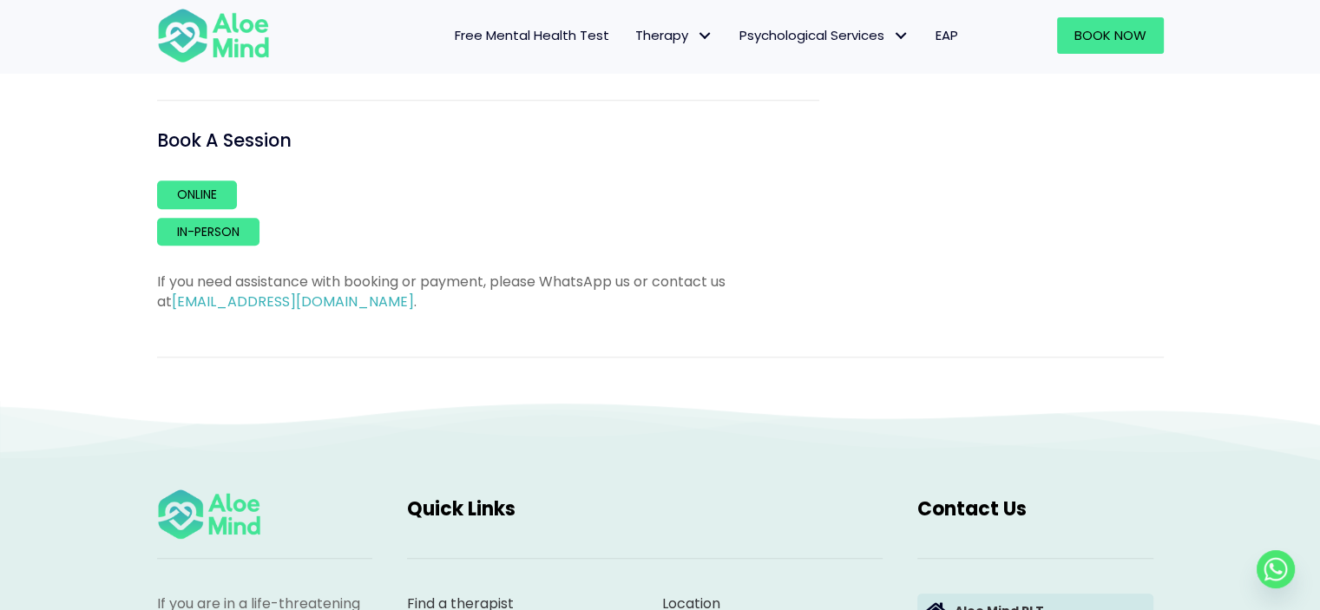
scroll to position [1476, 0]
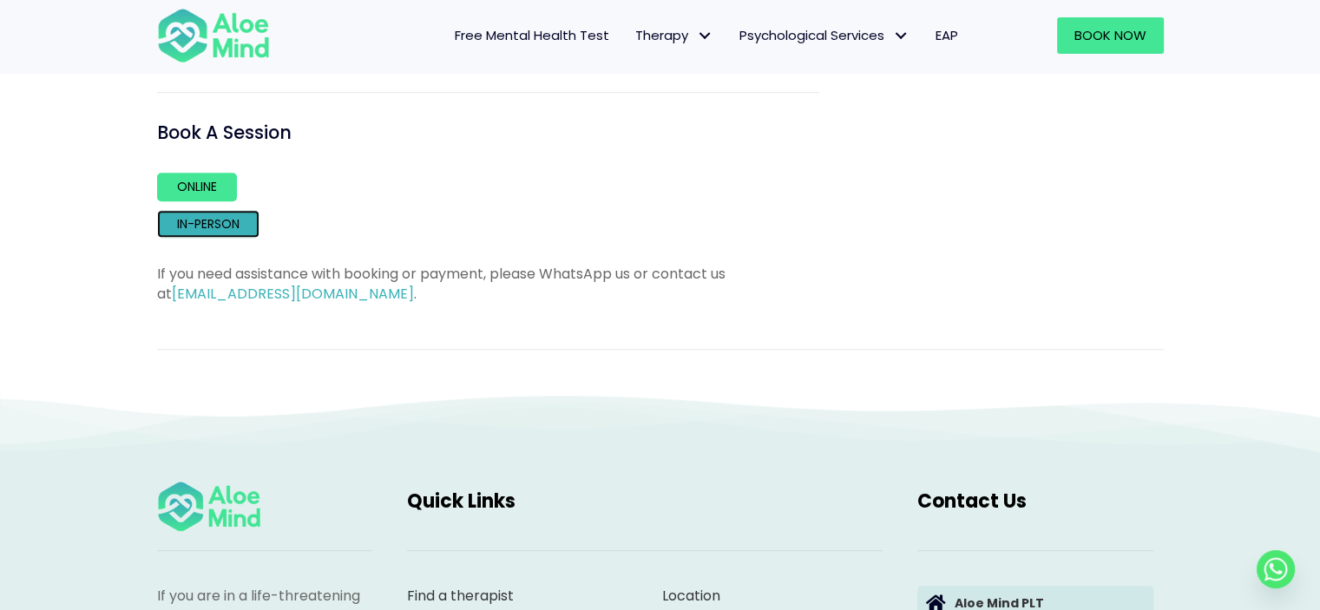
click at [190, 238] on link "In-person" at bounding box center [208, 224] width 102 height 28
